Goal: Task Accomplishment & Management: Complete application form

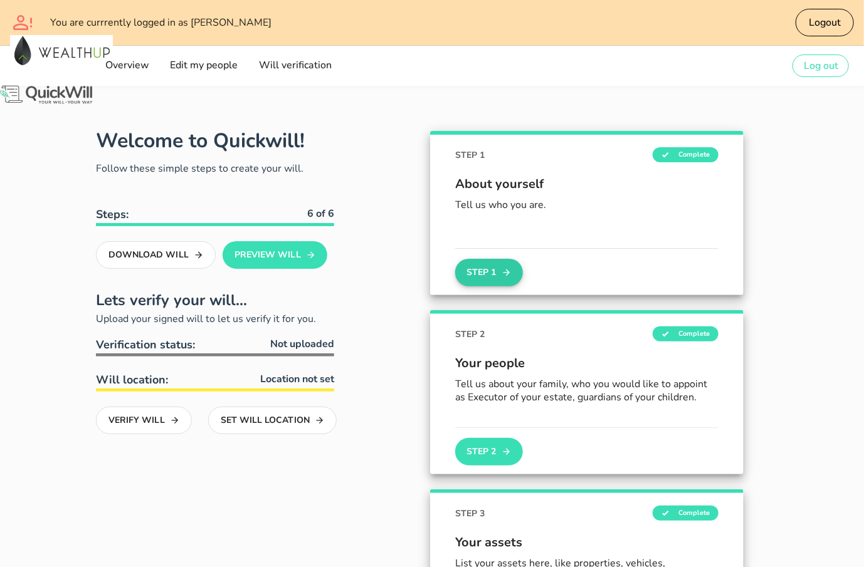
click at [502, 273] on icon "button" at bounding box center [507, 272] width 10 height 15
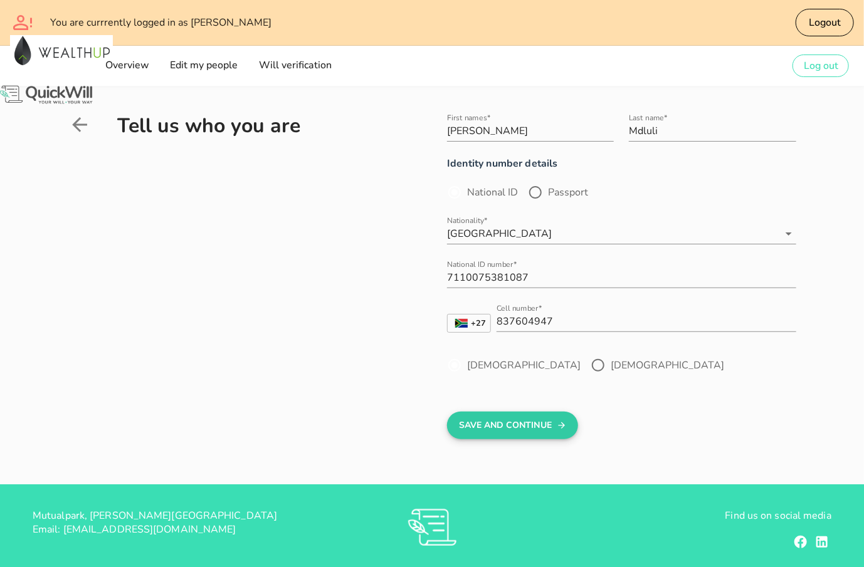
click at [495, 425] on button "Save And Continue" at bounding box center [512, 426] width 131 height 28
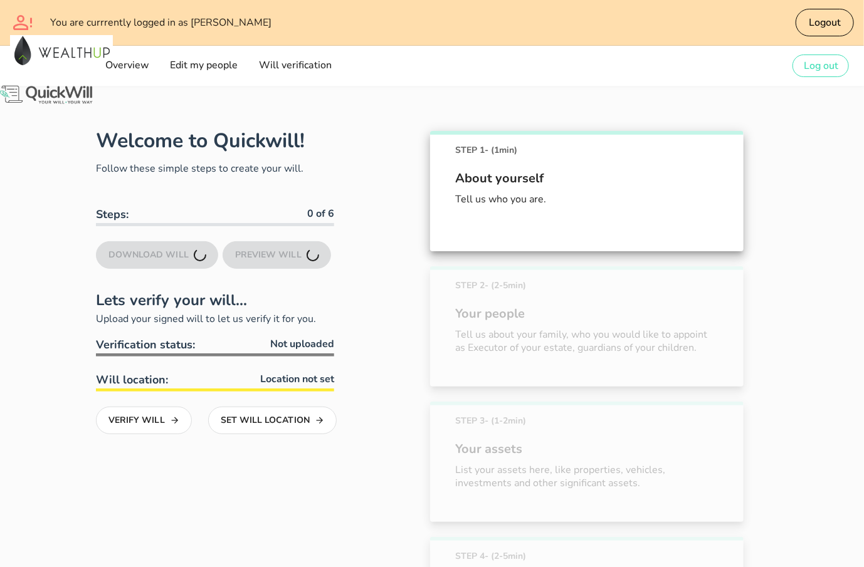
scroll to position [115, 0]
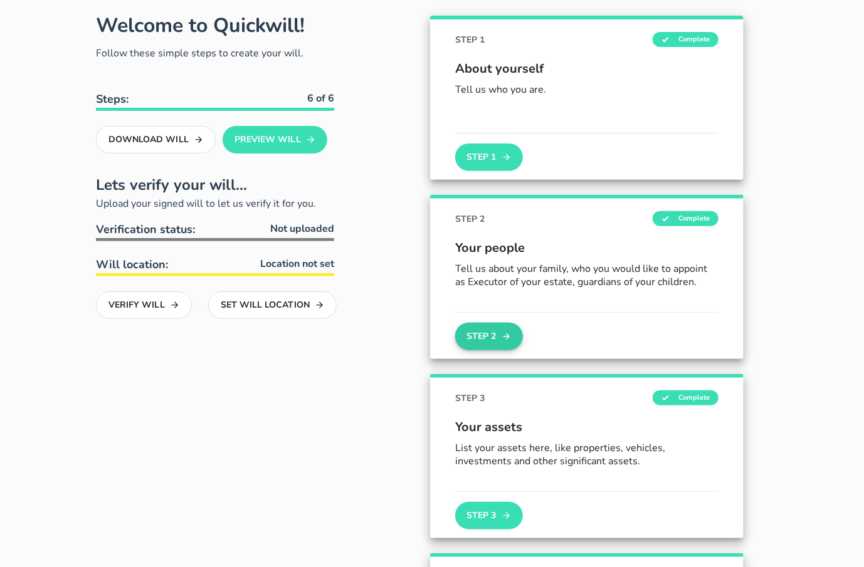
click at [501, 332] on button "Step 2" at bounding box center [489, 337] width 68 height 28
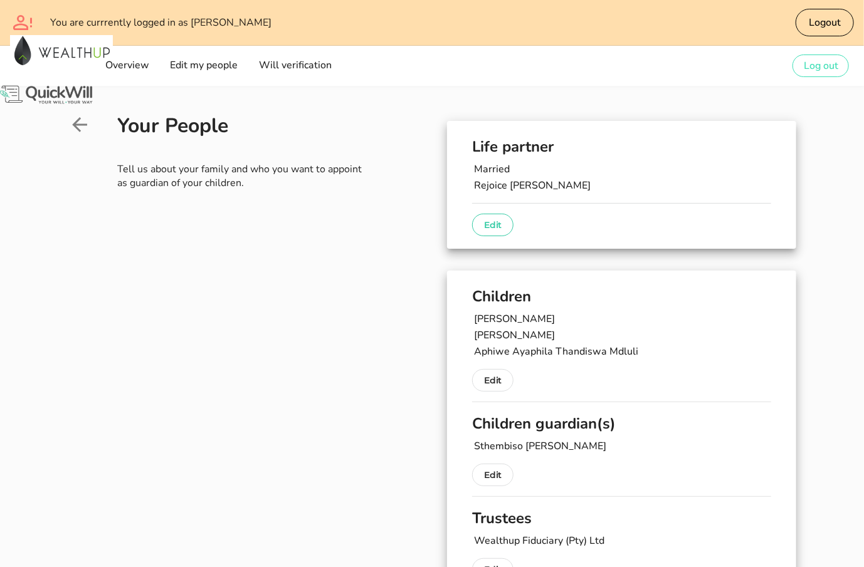
click at [490, 228] on p "Edit" at bounding box center [493, 225] width 18 height 15
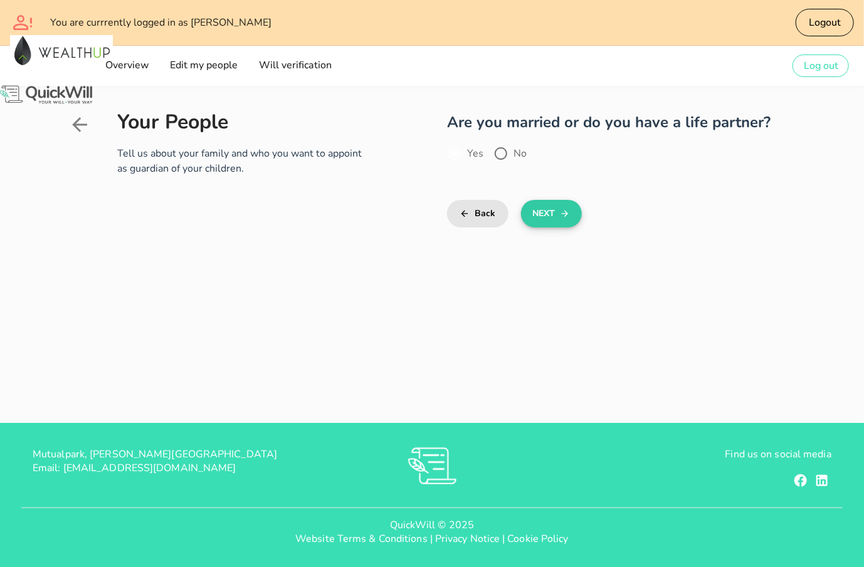
click at [545, 215] on button "Next" at bounding box center [551, 214] width 61 height 28
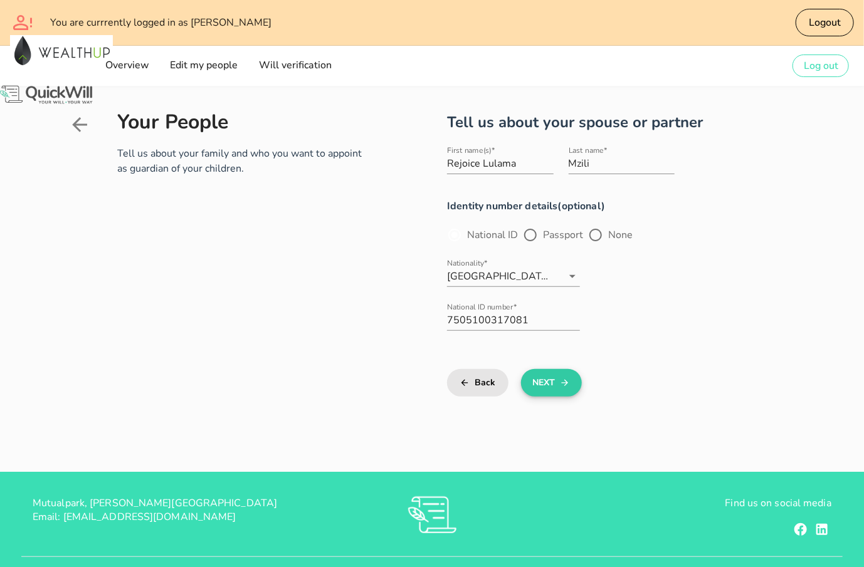
click at [552, 386] on button "Next" at bounding box center [551, 383] width 61 height 28
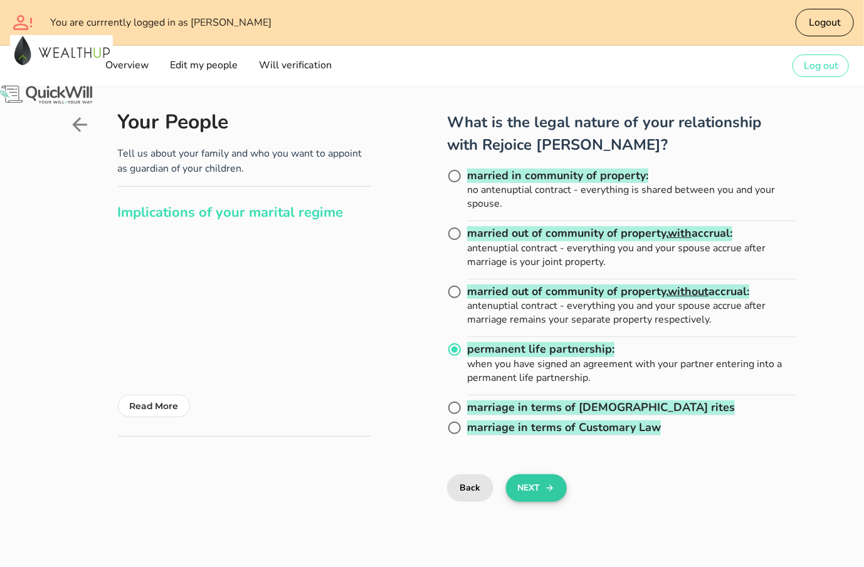
click at [534, 485] on button "Next" at bounding box center [536, 489] width 61 height 28
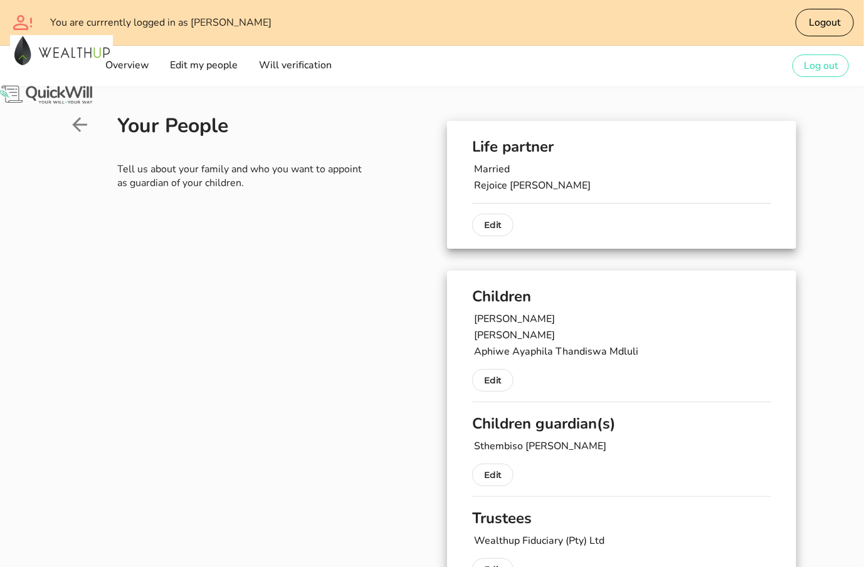
scroll to position [105, 0]
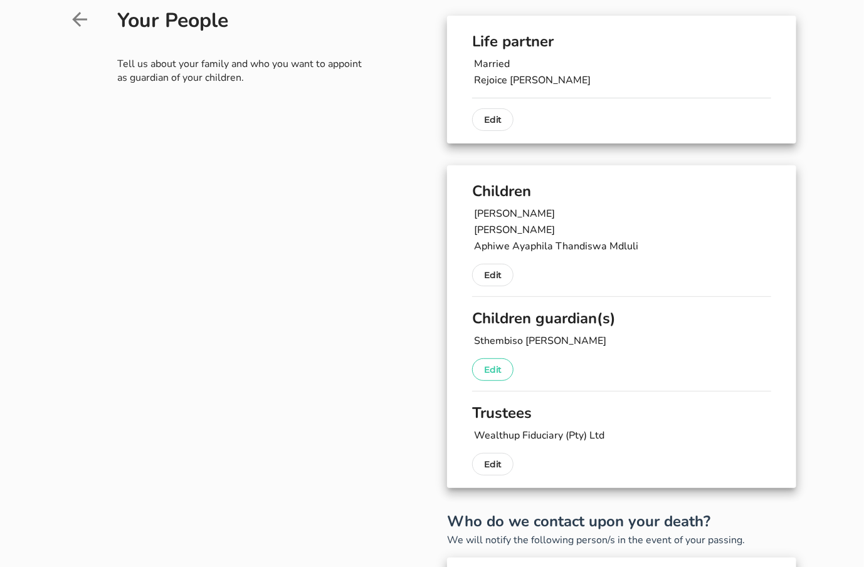
click at [498, 371] on p "Edit" at bounding box center [493, 369] width 18 height 15
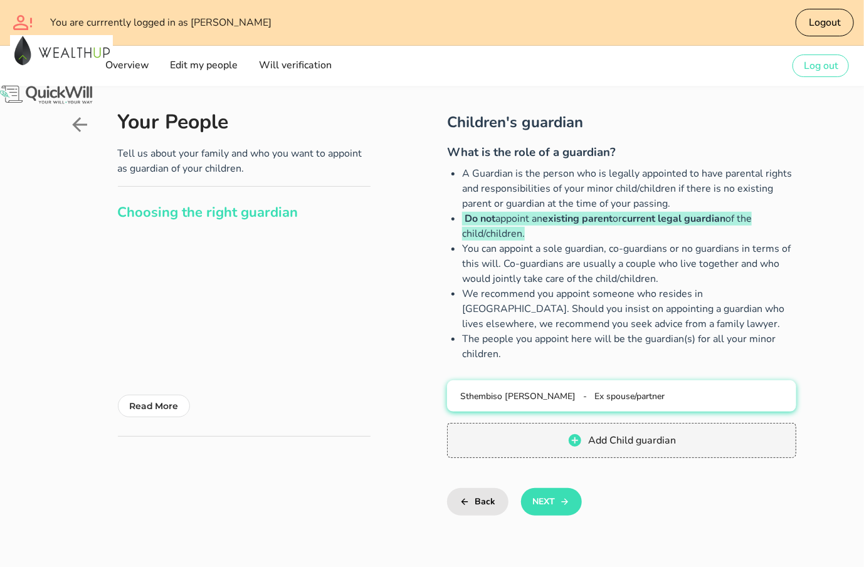
click at [567, 401] on span "Sthembiso [PERSON_NAME]" at bounding box center [518, 397] width 115 height 12
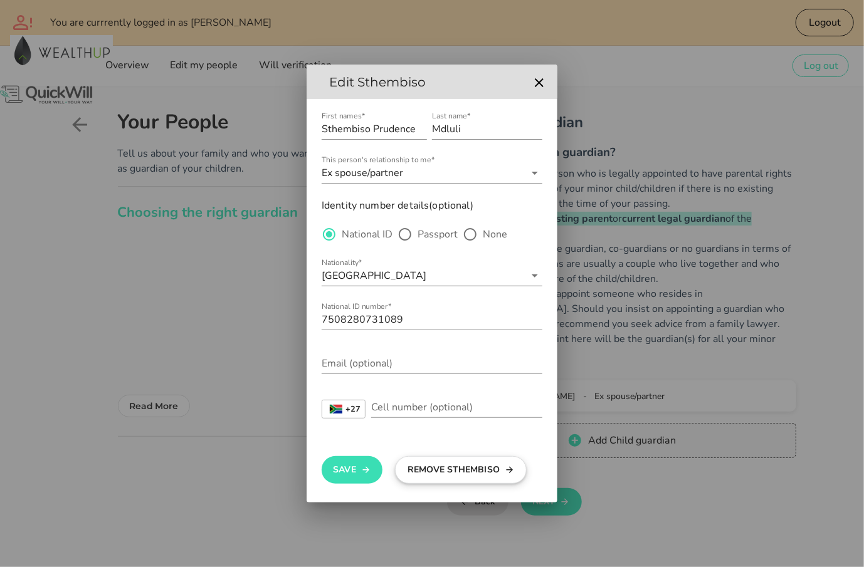
click at [466, 475] on button "Remove Sthembiso" at bounding box center [461, 470] width 132 height 28
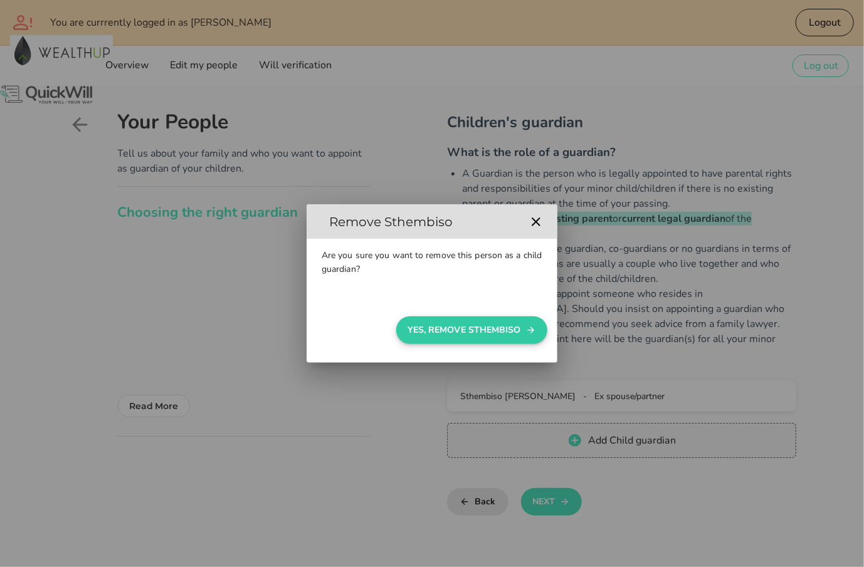
click at [483, 335] on button "Yes, Remove Sthembiso" at bounding box center [471, 331] width 151 height 28
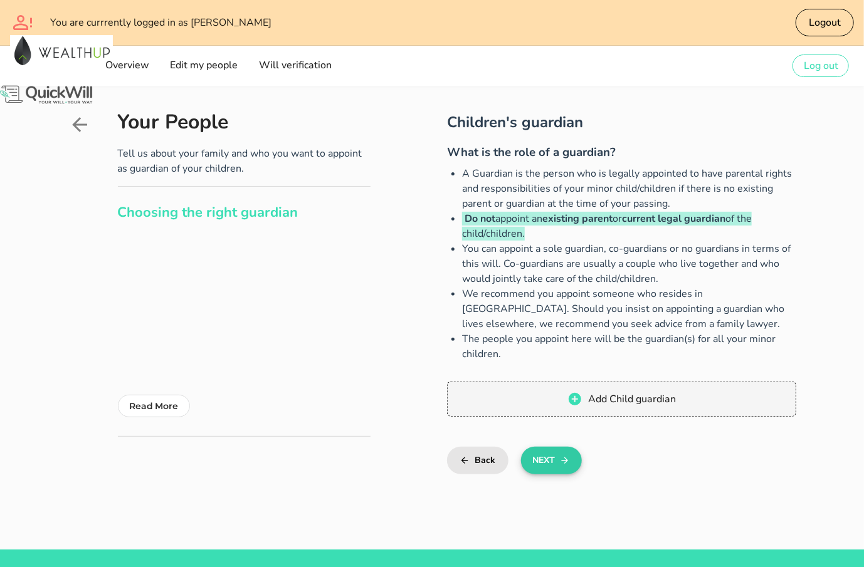
click at [551, 456] on button "Next" at bounding box center [551, 461] width 61 height 28
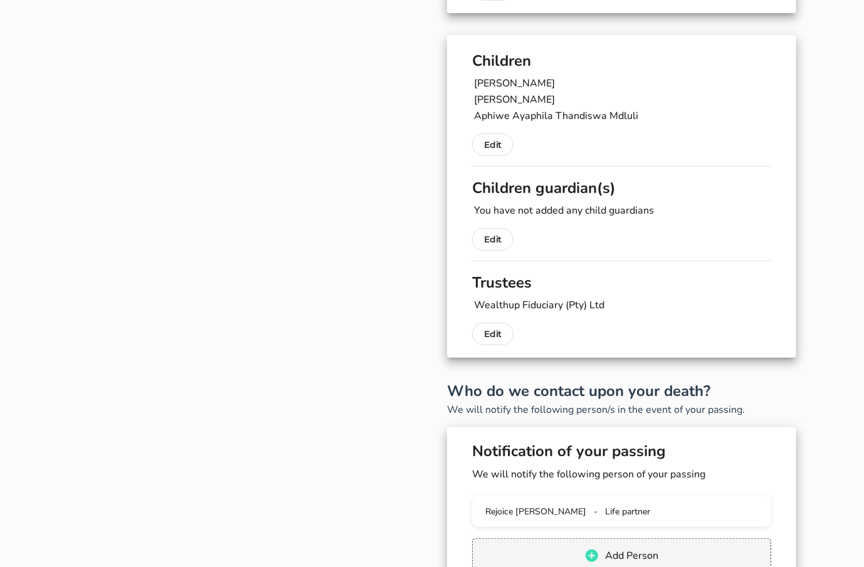
scroll to position [223, 0]
